Goal: Task Accomplishment & Management: Manage account settings

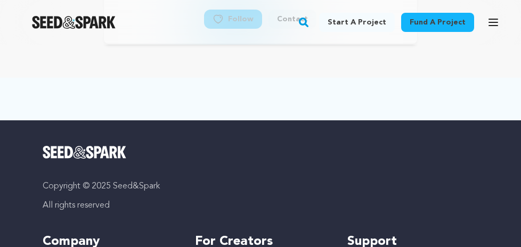
scroll to position [56, 0]
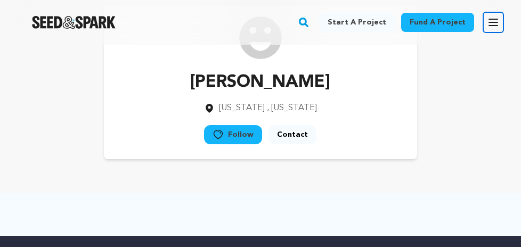
click at [490, 24] on icon "button" at bounding box center [493, 22] width 13 height 13
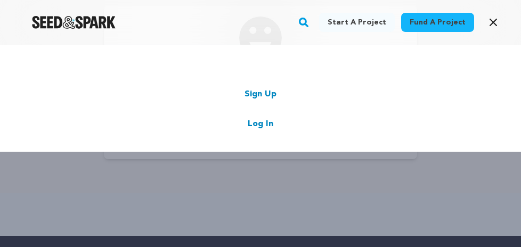
click at [262, 124] on link "Log In" at bounding box center [261, 124] width 26 height 13
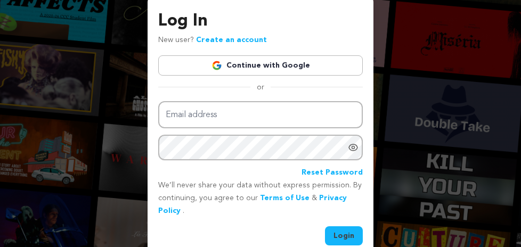
scroll to position [50, 0]
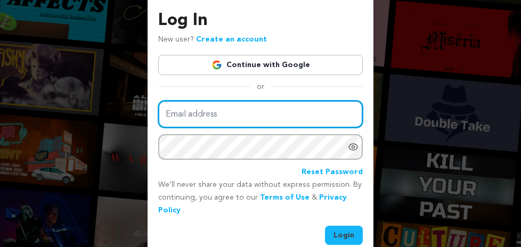
type input "[PERSON_NAME][EMAIL_ADDRESS][DOMAIN_NAME]"
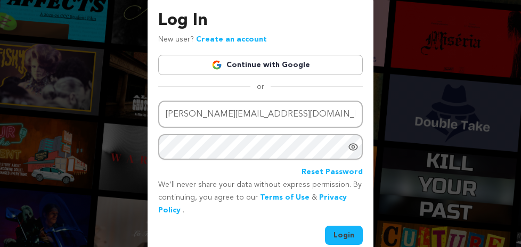
click at [336, 230] on button "Login" at bounding box center [344, 235] width 38 height 19
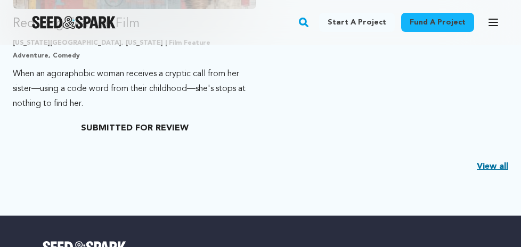
scroll to position [460, 0]
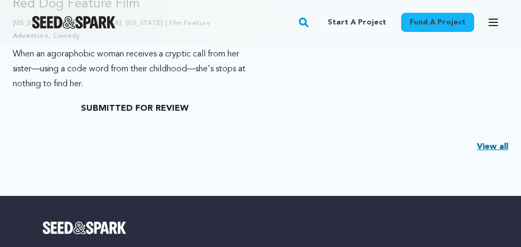
click at [492, 145] on link "View all" at bounding box center [492, 147] width 31 height 13
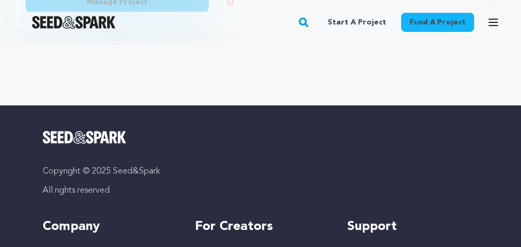
scroll to position [357, 0]
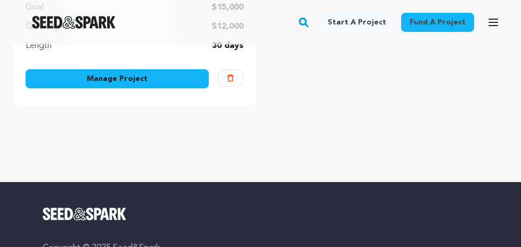
click at [181, 79] on link "Manage Project" at bounding box center [117, 78] width 183 height 19
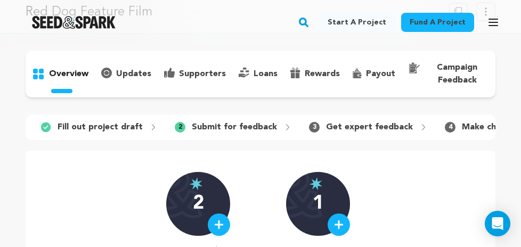
click at [331, 125] on p "Get expert feedback" at bounding box center [369, 127] width 87 height 13
click at [283, 127] on icon at bounding box center [287, 127] width 9 height 9
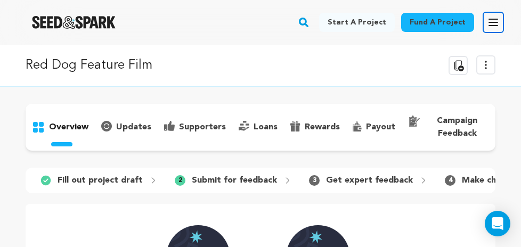
click at [498, 23] on icon "button" at bounding box center [493, 22] width 13 height 13
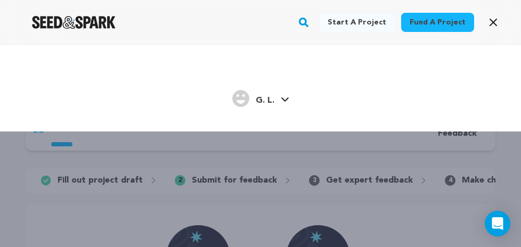
click at [284, 100] on icon at bounding box center [284, 99] width 7 height 4
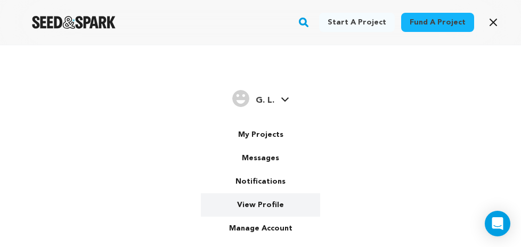
click at [267, 202] on link "View Profile" at bounding box center [260, 204] width 119 height 23
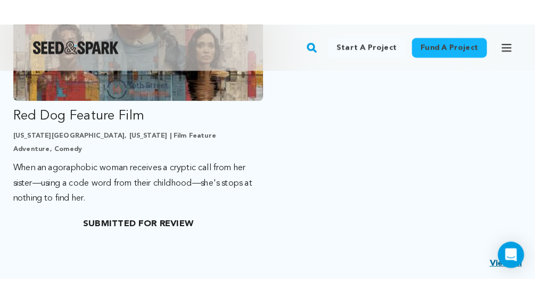
scroll to position [385, 0]
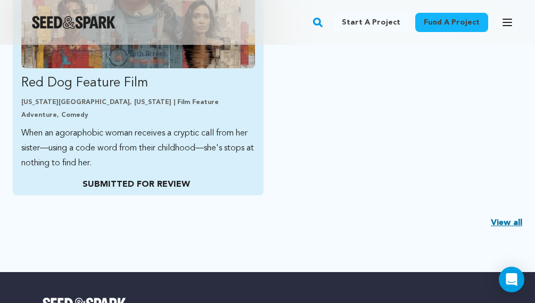
click at [172, 184] on p "SUBMITTED FOR REVIEW" at bounding box center [136, 184] width 230 height 13
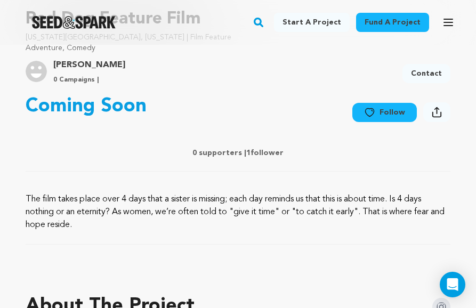
scroll to position [325, 0]
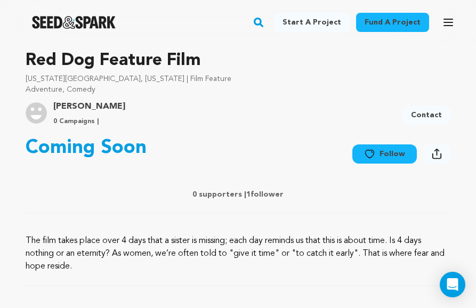
click at [385, 151] on button "Follow" at bounding box center [384, 153] width 64 height 19
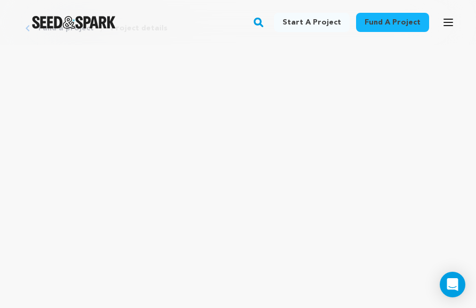
scroll to position [0, 0]
click at [445, 31] on button "Open main menu" at bounding box center [447, 22] width 21 height 21
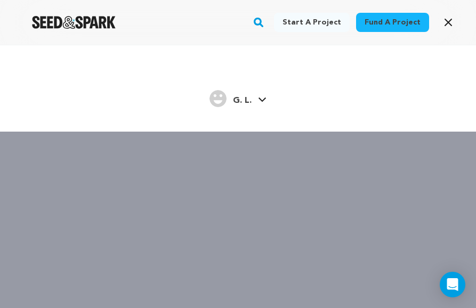
click at [242, 101] on span "G. L." at bounding box center [242, 100] width 19 height 9
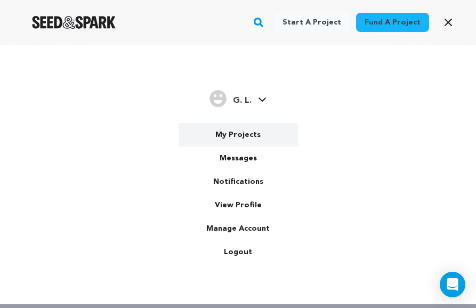
click at [239, 136] on link "My Projects" at bounding box center [237, 134] width 119 height 23
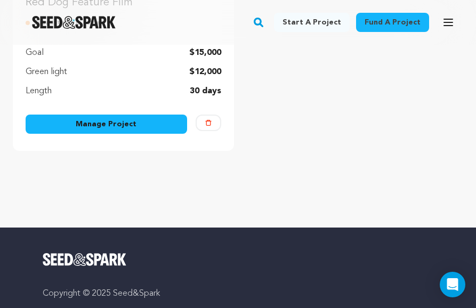
scroll to position [300, 0]
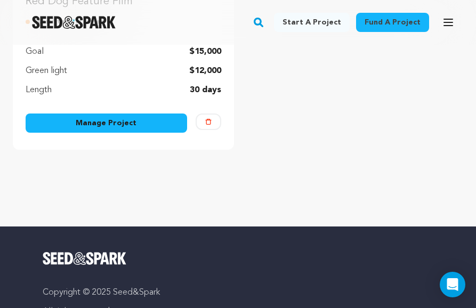
click at [166, 118] on link "Manage Project" at bounding box center [106, 122] width 161 height 19
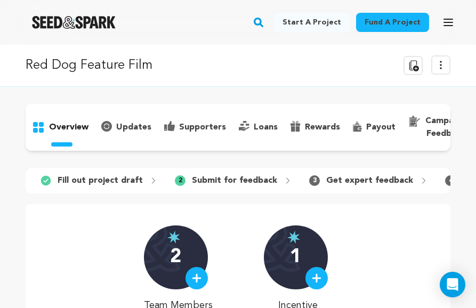
click at [206, 181] on p "Submit for feedback" at bounding box center [234, 180] width 85 height 13
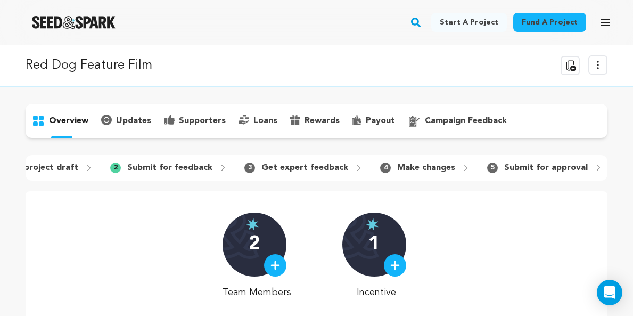
scroll to position [0, 62]
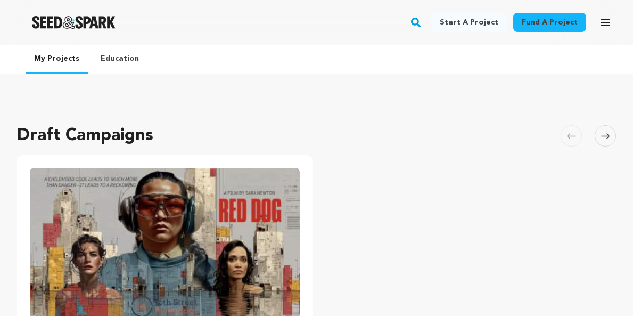
scroll to position [300, 0]
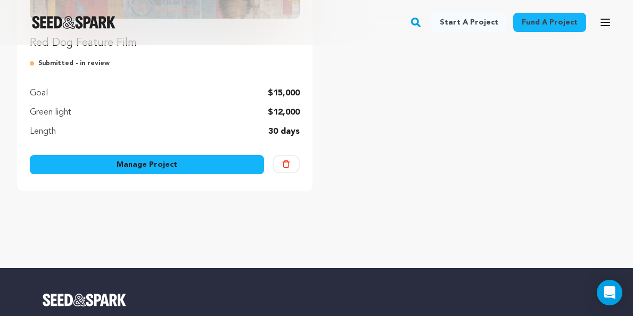
click at [132, 159] on link "Manage Project" at bounding box center [147, 164] width 234 height 19
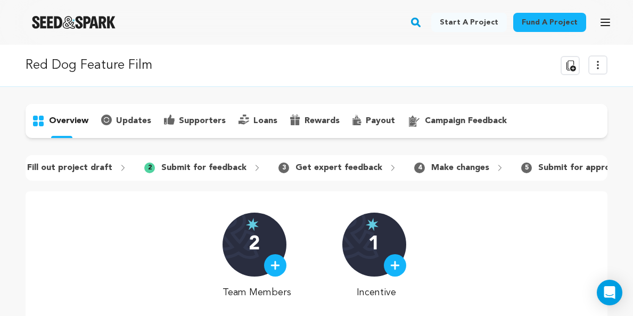
click at [253, 170] on icon at bounding box center [257, 168] width 9 height 9
click at [253, 168] on icon at bounding box center [257, 168] width 9 height 9
click at [602, 21] on icon "button" at bounding box center [605, 22] width 13 height 13
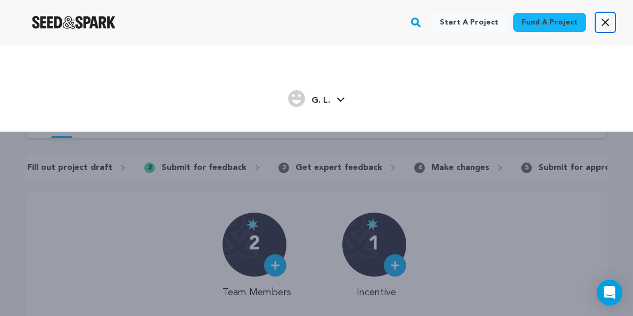
click at [602, 21] on icon "button" at bounding box center [605, 22] width 13 height 13
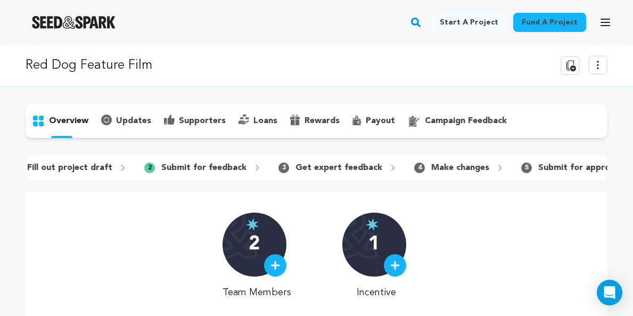
click at [128, 121] on p "updates" at bounding box center [133, 121] width 35 height 13
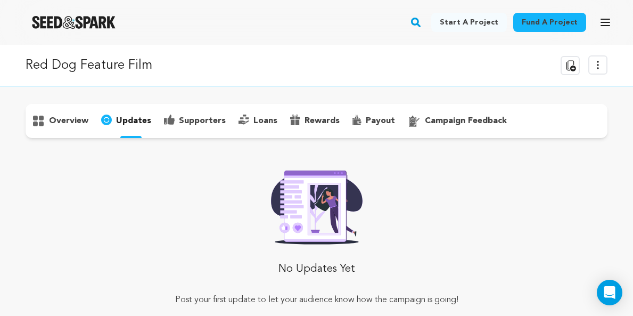
click at [79, 121] on p "overview" at bounding box center [68, 121] width 39 height 13
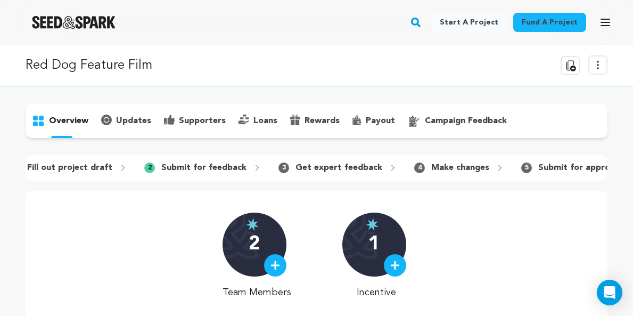
click at [190, 118] on p "supporters" at bounding box center [202, 121] width 47 height 13
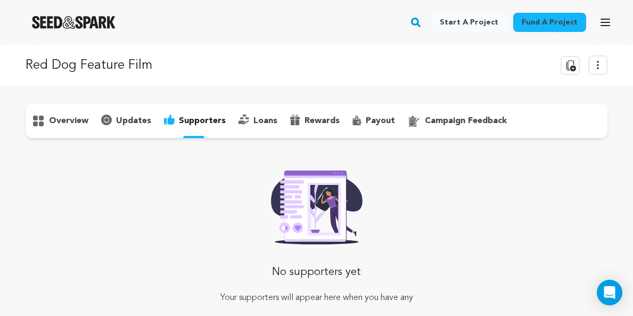
click at [258, 119] on p "loans" at bounding box center [266, 121] width 24 height 13
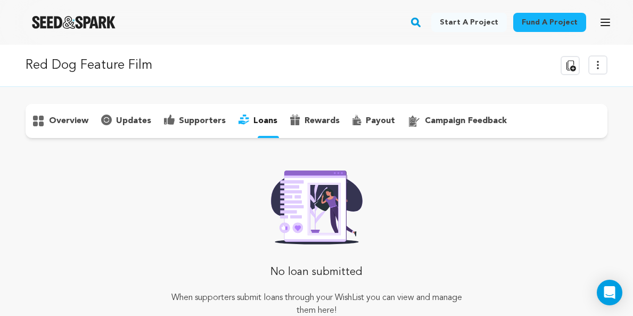
click at [305, 118] on p "rewards" at bounding box center [322, 121] width 35 height 13
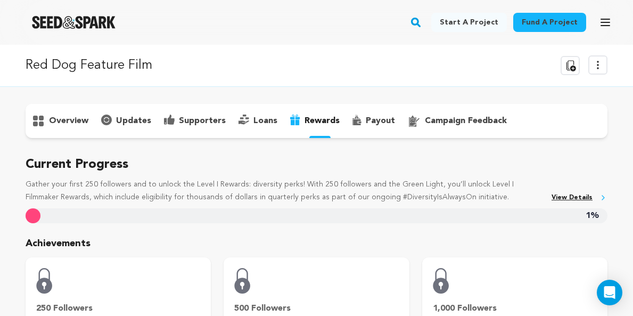
click at [376, 120] on p "payout" at bounding box center [380, 121] width 29 height 13
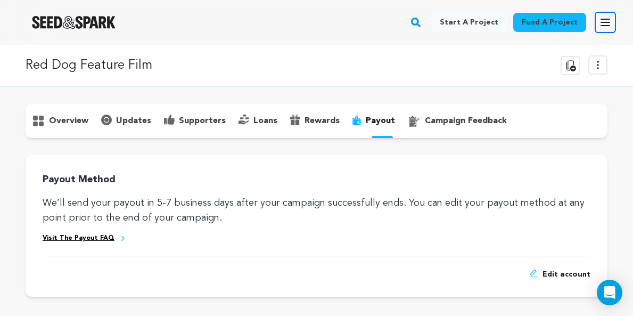
click at [610, 21] on icon "button" at bounding box center [605, 22] width 13 height 13
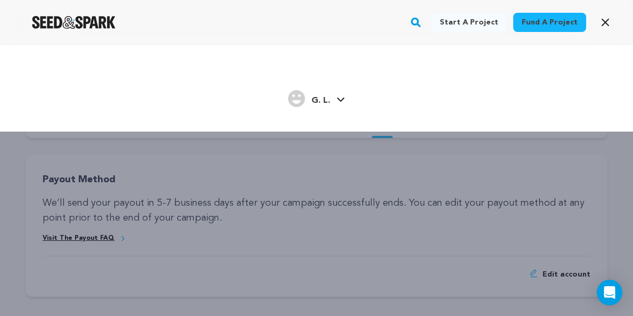
click at [339, 101] on icon at bounding box center [341, 99] width 9 height 5
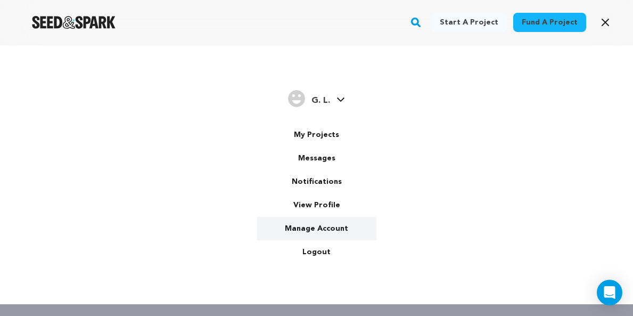
click at [314, 225] on link "Manage Account" at bounding box center [316, 228] width 119 height 23
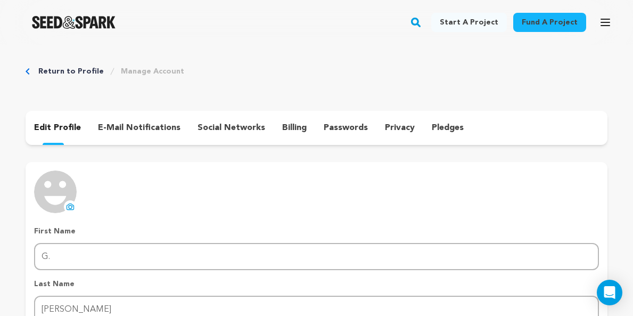
click at [154, 126] on p "e-mail notifications" at bounding box center [139, 127] width 83 height 13
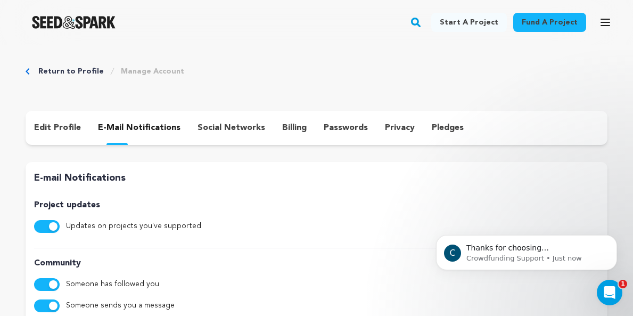
click at [237, 127] on p "social networks" at bounding box center [232, 127] width 68 height 13
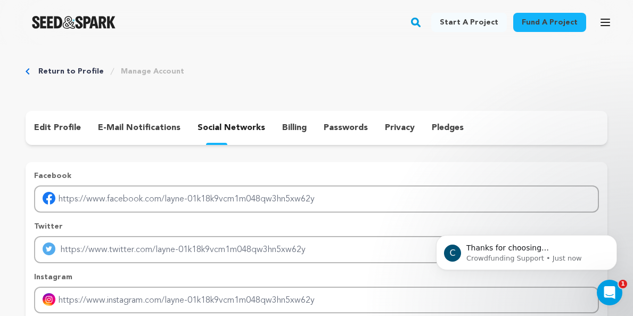
click at [287, 128] on p "billing" at bounding box center [294, 127] width 25 height 13
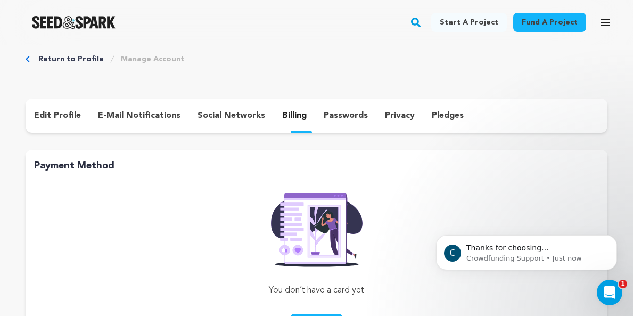
scroll to position [11, 0]
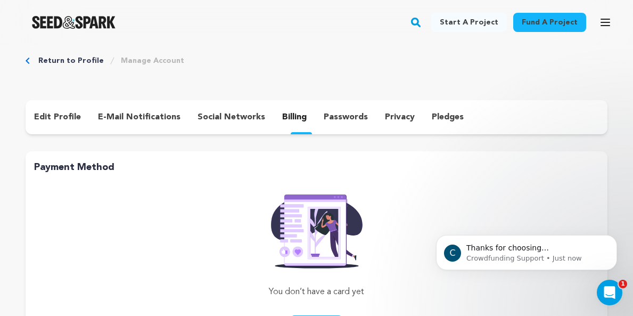
click at [339, 117] on p "passwords" at bounding box center [346, 117] width 44 height 13
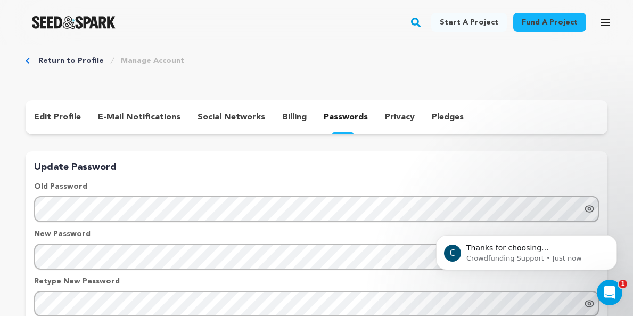
click at [388, 115] on p "privacy" at bounding box center [400, 117] width 30 height 13
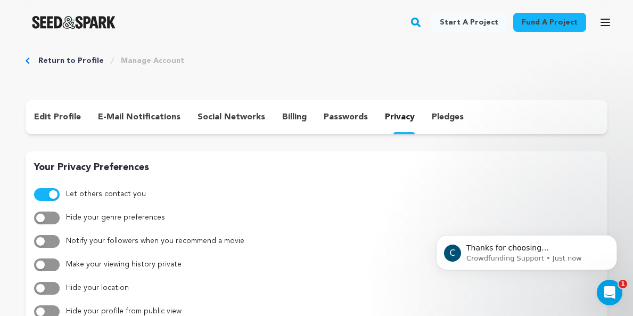
click at [432, 115] on p "pledges" at bounding box center [448, 117] width 32 height 13
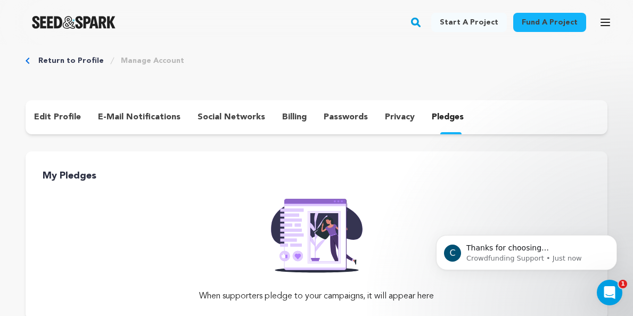
click at [76, 60] on link "Return to Profile" at bounding box center [71, 60] width 66 height 11
